Goal: Task Accomplishment & Management: Manage account settings

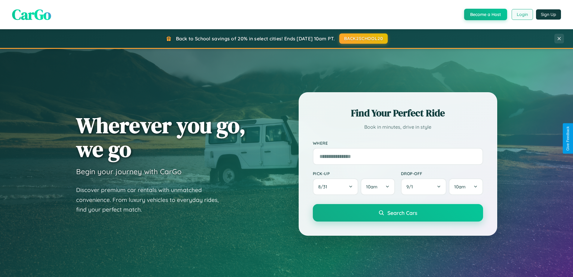
click at [522, 14] on button "Login" at bounding box center [522, 14] width 21 height 11
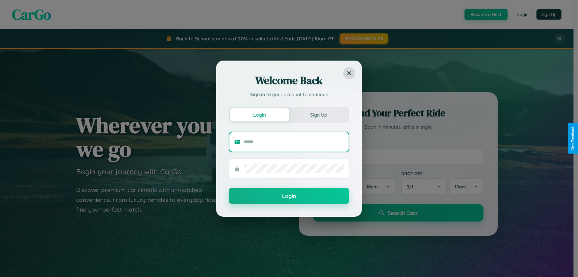
click at [294, 141] on input "text" at bounding box center [294, 142] width 100 height 10
type input "**********"
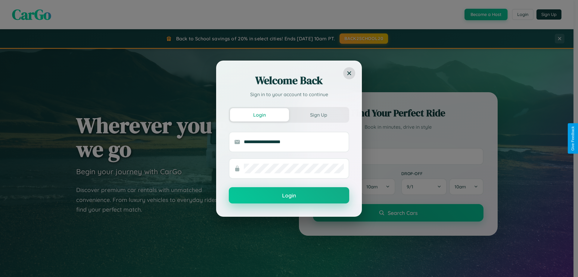
click at [289, 195] on button "Login" at bounding box center [289, 195] width 120 height 16
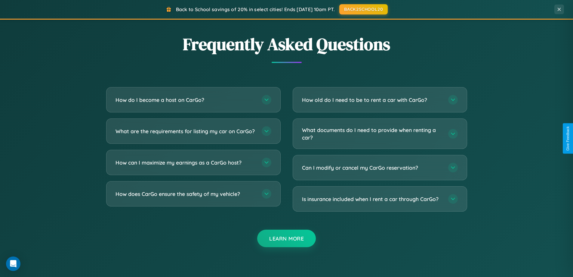
scroll to position [1158, 0]
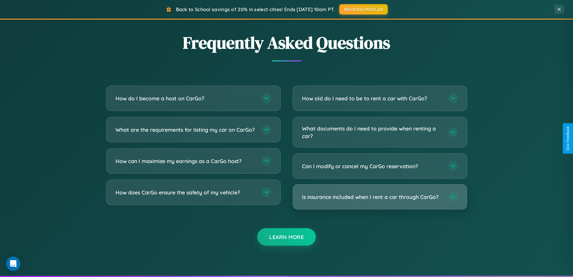
click at [380, 197] on h3 "Is insurance included when I rent a car through CarGo?" at bounding box center [372, 197] width 140 height 8
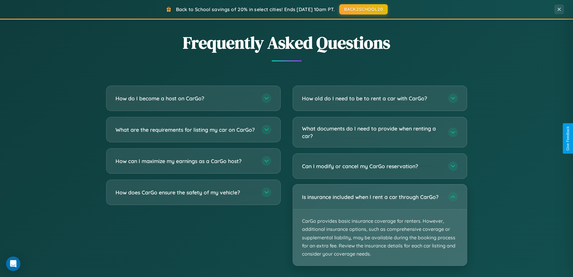
click at [380, 225] on p "CarGo provides basic insurance coverage for renters. However, additional insura…" at bounding box center [380, 237] width 174 height 56
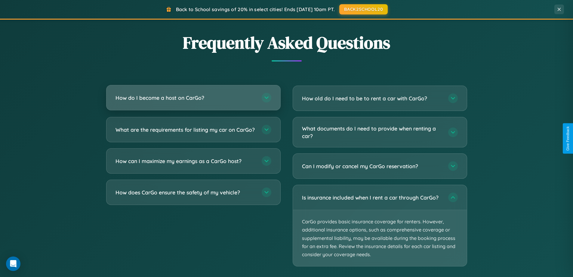
click at [193, 98] on h3 "How do I become a host on CarGo?" at bounding box center [186, 98] width 140 height 8
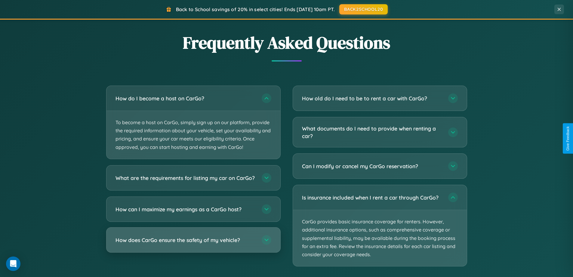
click at [193, 243] on h3 "How does CarGo ensure the safety of my vehicle?" at bounding box center [186, 240] width 140 height 8
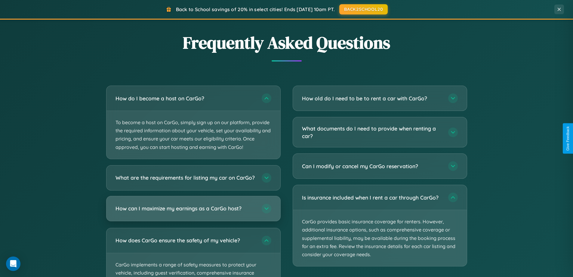
click at [193, 212] on h3 "How can I maximize my earnings as a CarGo host?" at bounding box center [186, 208] width 140 height 8
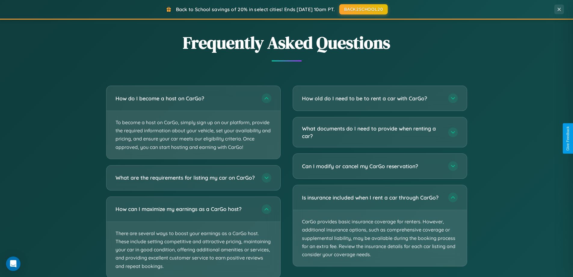
scroll to position [1252, 0]
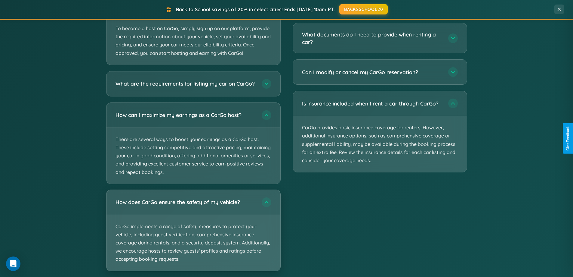
click at [193, 236] on p "CarGo implements a range of safety measures to protect your vehicle, including …" at bounding box center [194, 243] width 174 height 56
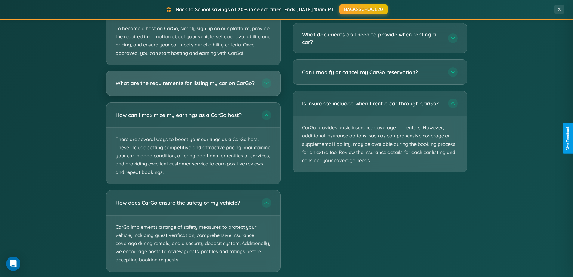
click at [193, 86] on h3 "What are the requirements for listing my car on CarGo?" at bounding box center [186, 83] width 140 height 8
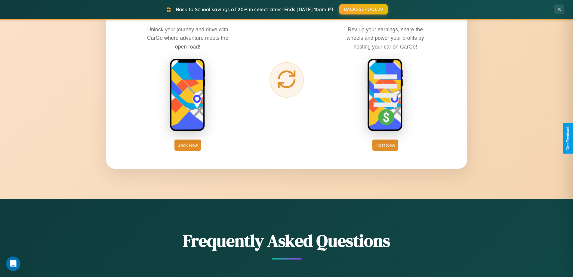
scroll to position [0, 0]
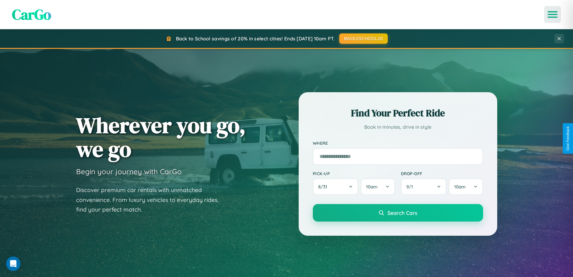
click at [553, 14] on icon "Open menu" at bounding box center [553, 14] width 9 height 5
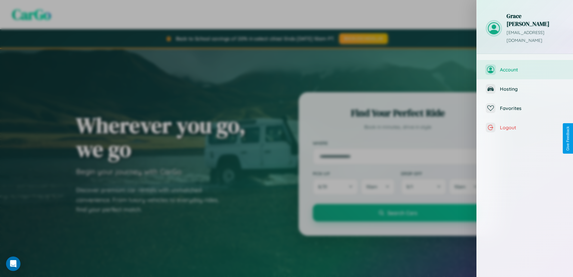
click at [525, 67] on span "Account" at bounding box center [532, 70] width 64 height 6
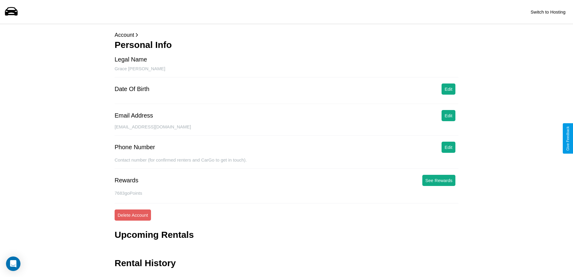
scroll to position [14, 0]
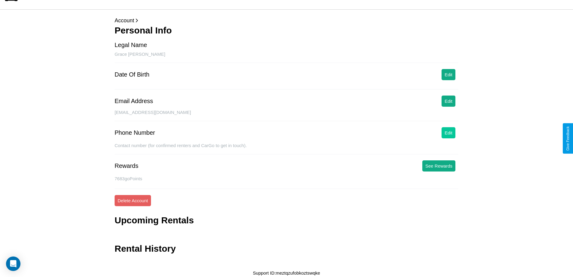
click at [449, 132] on button "Edit" at bounding box center [449, 132] width 14 height 11
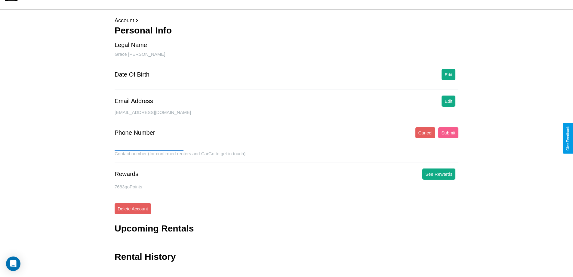
click at [149, 146] on input "text" at bounding box center [149, 146] width 69 height 10
type input "**********"
click at [448, 132] on button "Submit" at bounding box center [448, 132] width 20 height 11
